Goal: Ask a question

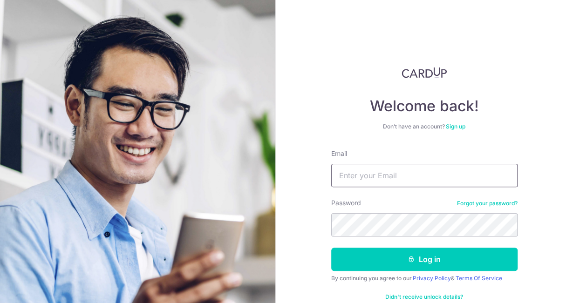
type input "[EMAIL_ADDRESS][DOMAIN_NAME]"
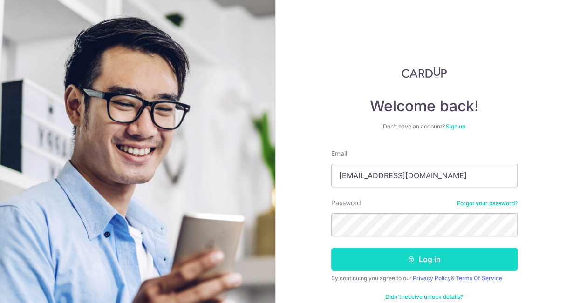
drag, startPoint x: 377, startPoint y: 261, endPoint x: 368, endPoint y: 253, distance: 11.9
click at [376, 262] on button "Log in" at bounding box center [424, 259] width 186 height 23
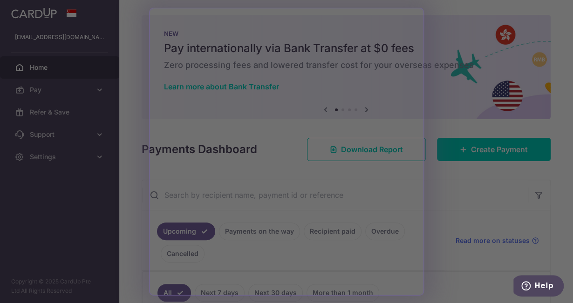
click at [447, 59] on div at bounding box center [289, 153] width 578 height 306
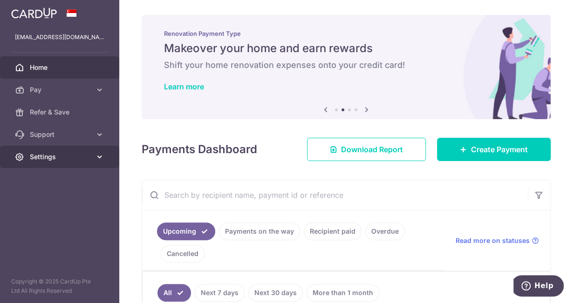
click at [79, 158] on span "Settings" at bounding box center [60, 156] width 61 height 9
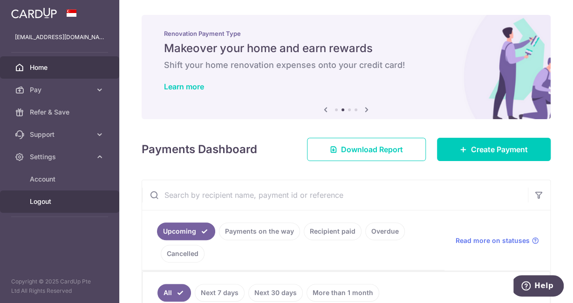
click at [78, 205] on span "Logout" at bounding box center [60, 201] width 61 height 9
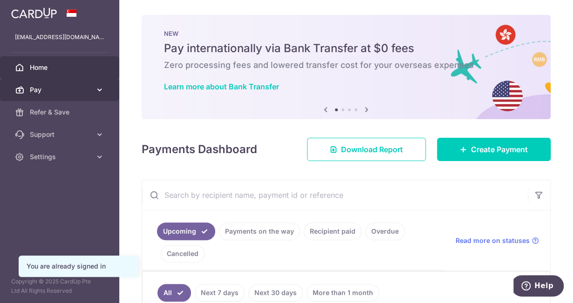
click at [42, 92] on span "Pay" at bounding box center [60, 89] width 61 height 9
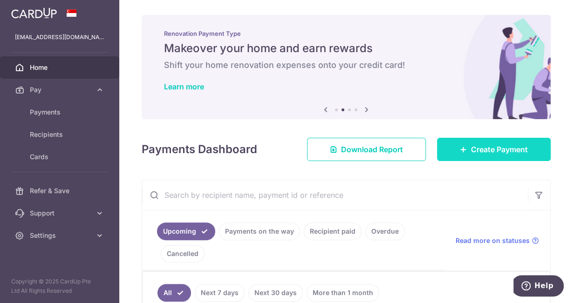
click at [521, 156] on link "Create Payment" at bounding box center [494, 149] width 114 height 23
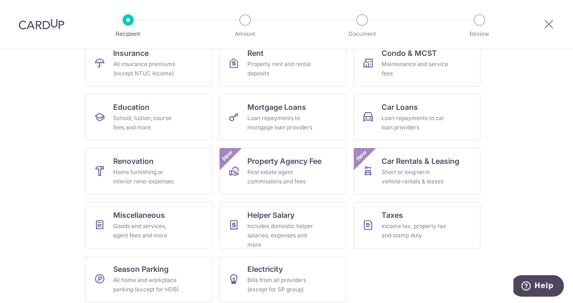
scroll to position [113, 0]
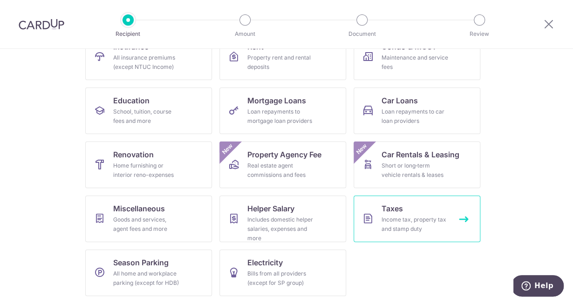
click at [420, 209] on link "Taxes Income tax, property tax and stamp duty" at bounding box center [416, 219] width 127 height 47
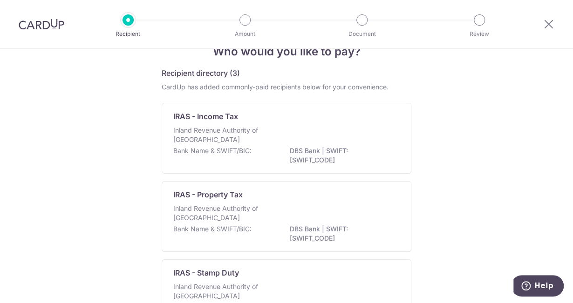
scroll to position [93, 0]
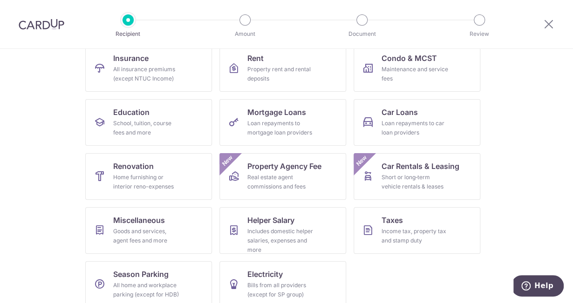
scroll to position [113, 0]
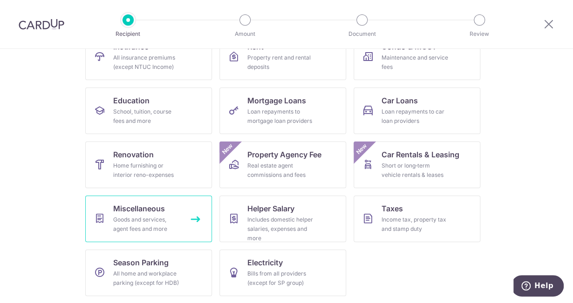
click at [153, 221] on div "Goods and services, agent fees and more" at bounding box center [146, 224] width 67 height 19
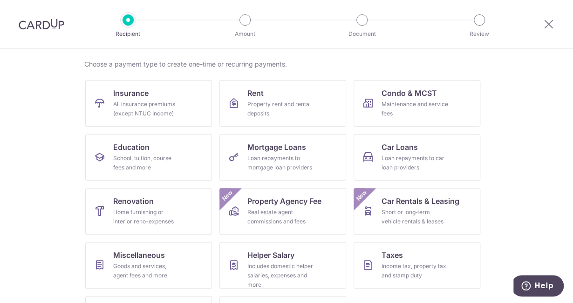
scroll to position [113, 0]
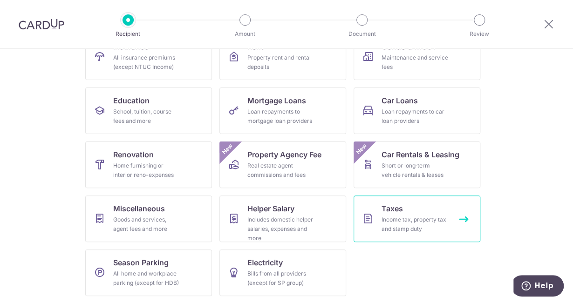
click at [440, 224] on div "Income tax, property tax and stamp duty" at bounding box center [414, 224] width 67 height 19
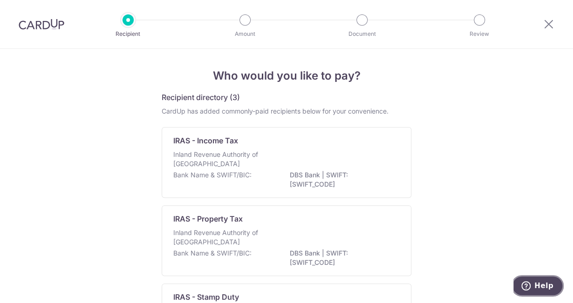
click at [530, 286] on icon "Help" at bounding box center [525, 285] width 9 height 9
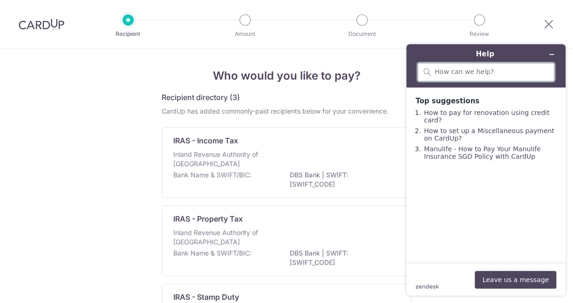
click at [457, 74] on input "search" at bounding box center [491, 72] width 114 height 8
type input "can i use cardup for road tax"
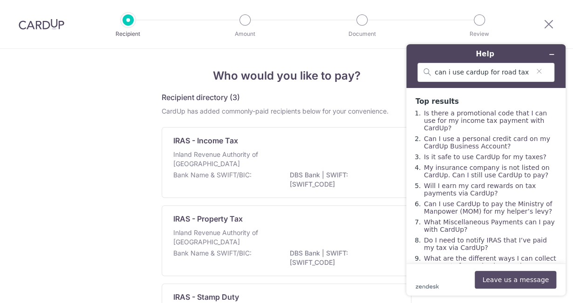
click at [509, 280] on button "Leave us a message" at bounding box center [514, 280] width 81 height 18
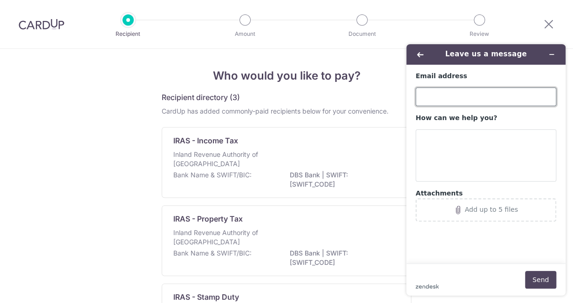
click at [467, 100] on input "Email address" at bounding box center [485, 97] width 141 height 19
type input "linkwee@gmail.com"
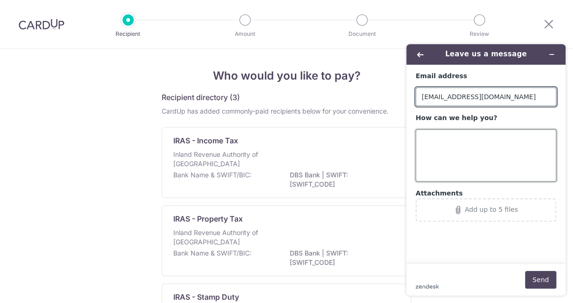
click at [438, 145] on textarea "How can we help you?" at bounding box center [485, 155] width 141 height 52
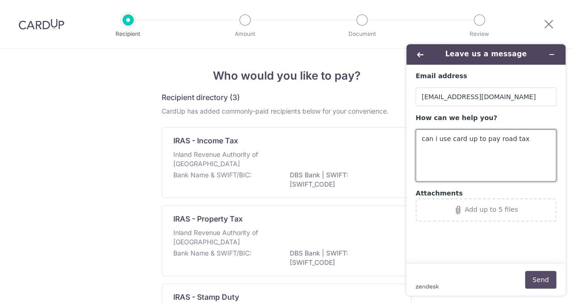
type textarea "can i use card up to pay road tax"
click at [536, 280] on button "Send" at bounding box center [540, 280] width 31 height 18
